Goal: Obtain resource: Download file/media

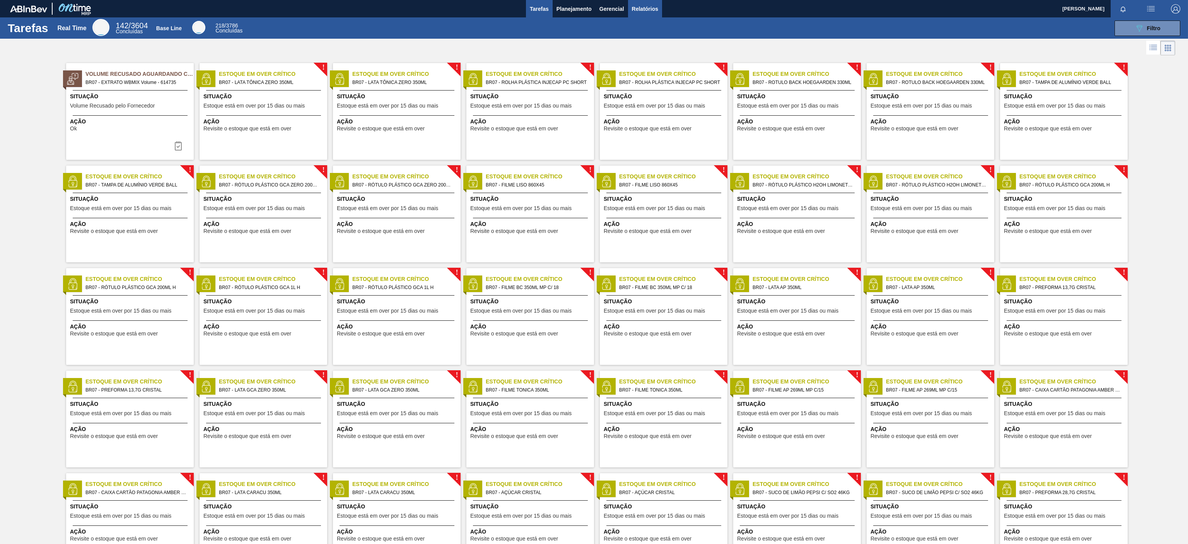
click at [645, 15] on button "Relatórios" at bounding box center [645, 8] width 34 height 17
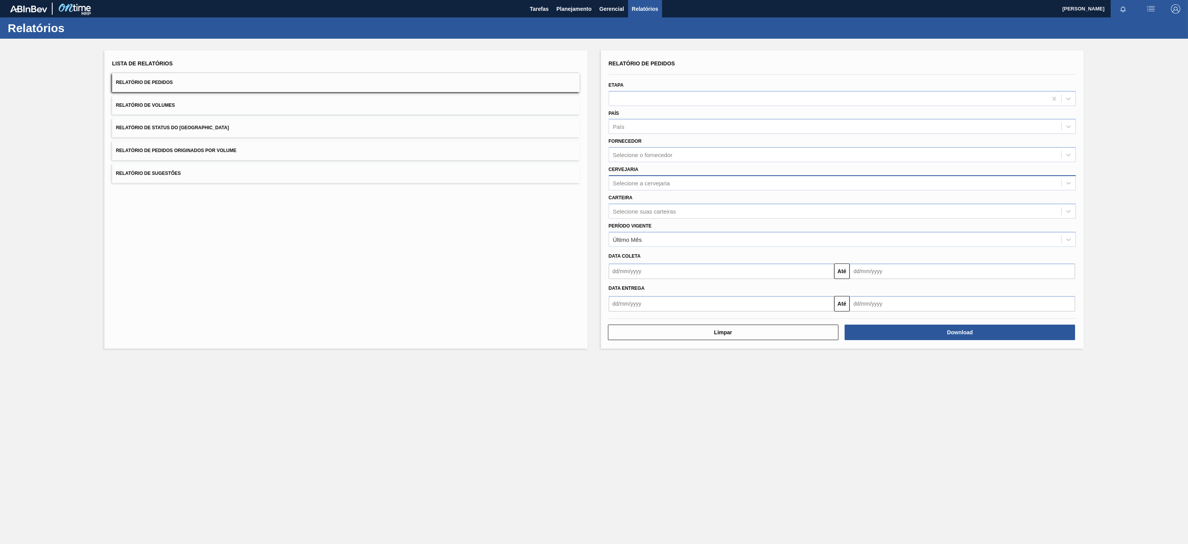
click at [684, 182] on div "Selecione a cervejaria" at bounding box center [835, 182] width 452 height 11
click at [640, 211] on div "Selecione suas carteiras" at bounding box center [644, 211] width 63 height 7
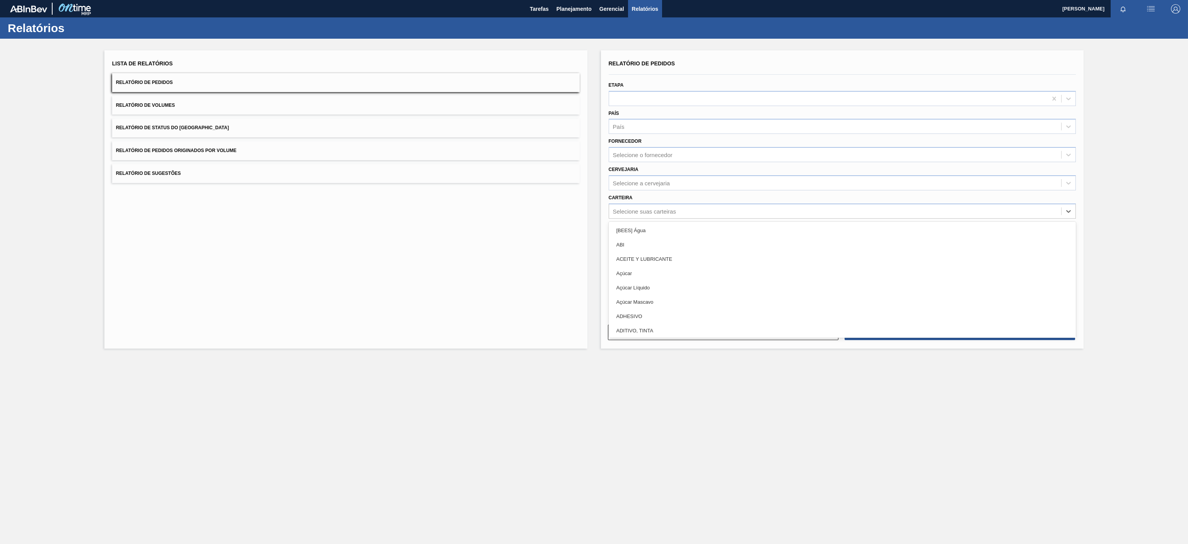
click at [676, 168] on div "Cervejaria Selecione a cervejaria" at bounding box center [843, 177] width 468 height 26
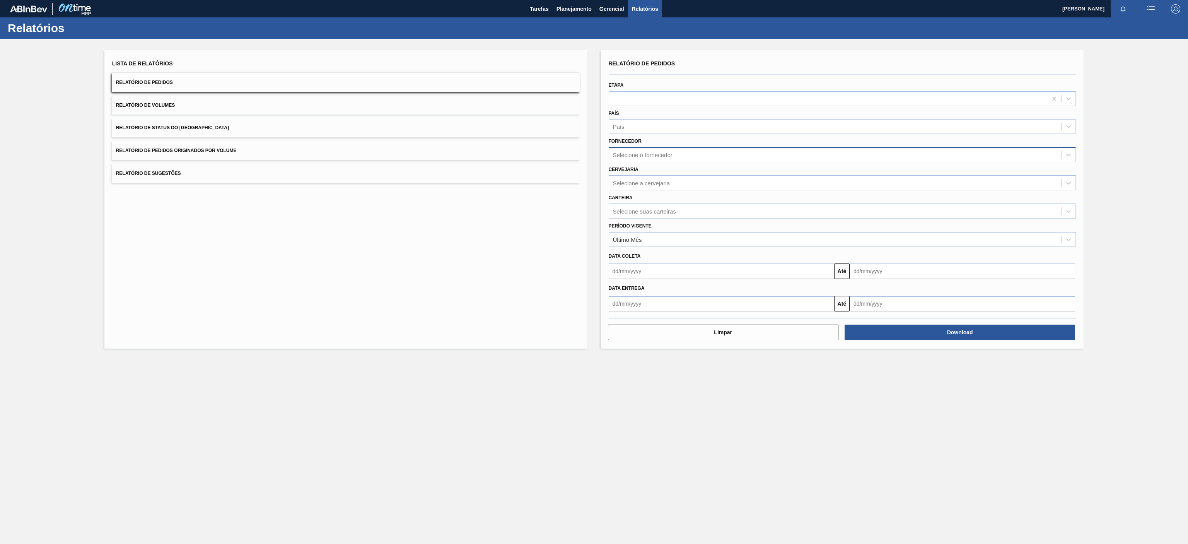
click at [686, 157] on div "Selecione o fornecedor" at bounding box center [835, 154] width 452 height 11
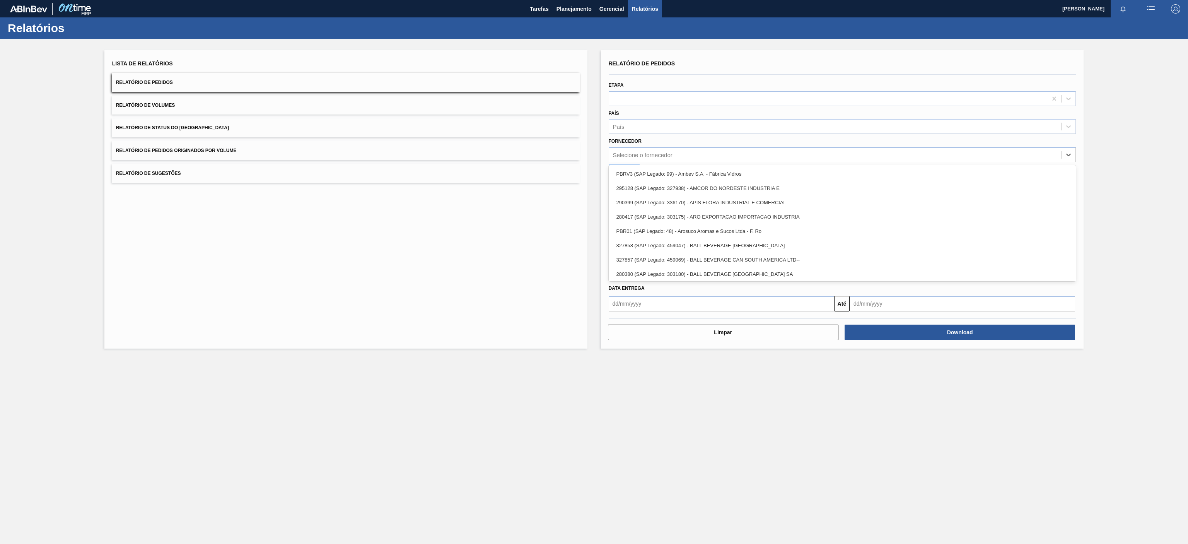
click at [597, 178] on div "Lista de Relatórios Relatório de Pedidos Relatório de Volumes Relatório de Stat…" at bounding box center [594, 198] width 1188 height 319
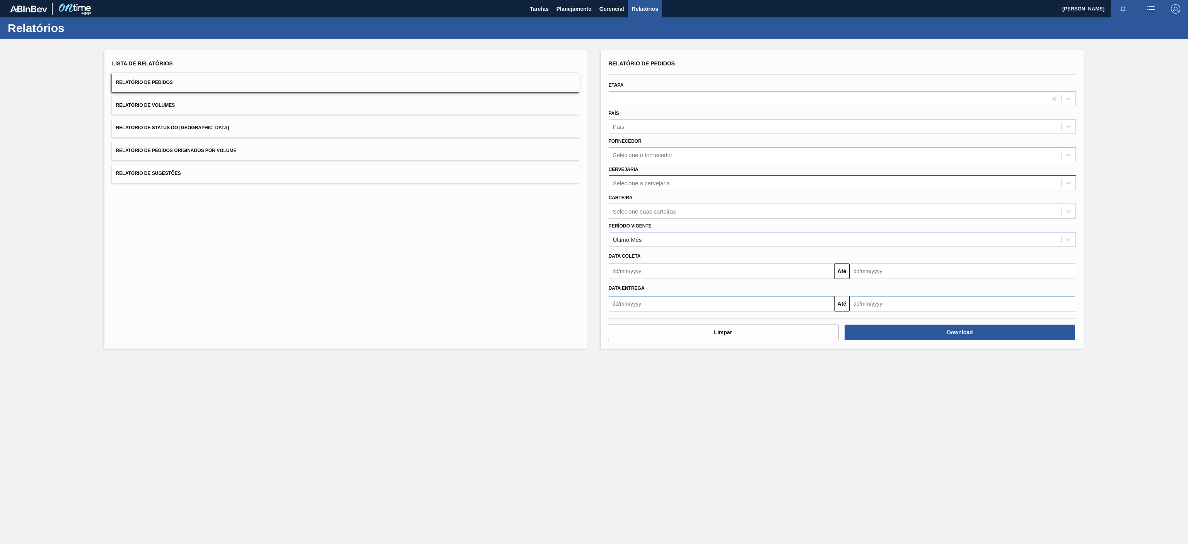
drag, startPoint x: 678, startPoint y: 194, endPoint x: 669, endPoint y: 186, distance: 12.3
click at [678, 196] on div "Carteira Selecione suas carteiras" at bounding box center [843, 205] width 468 height 26
click at [668, 183] on div "Selecione a cervejaria" at bounding box center [641, 182] width 57 height 7
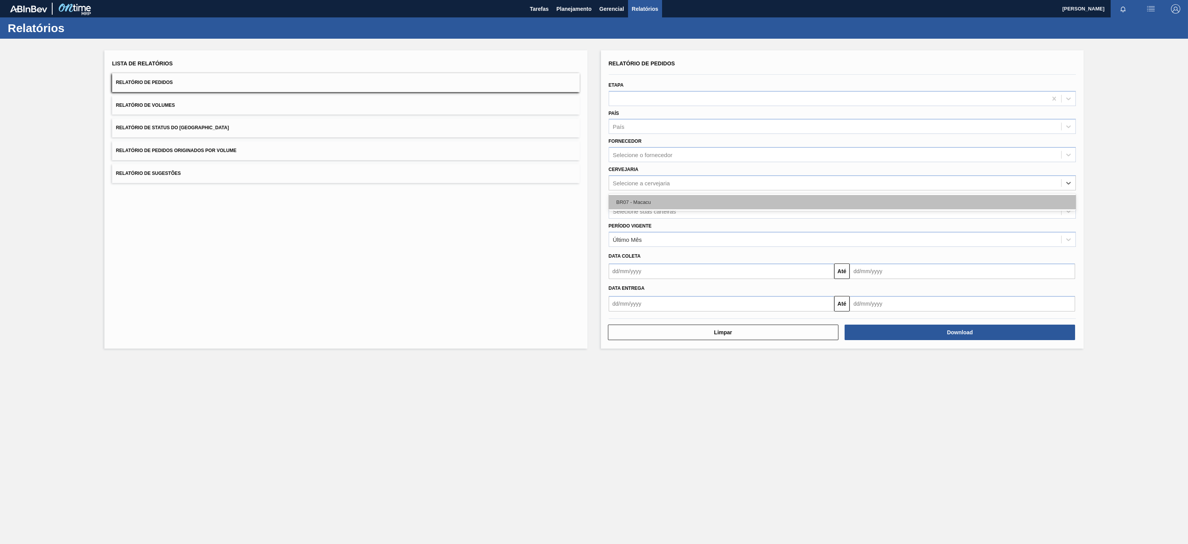
click at [645, 207] on div "BR07 - Macacu" at bounding box center [843, 202] width 468 height 14
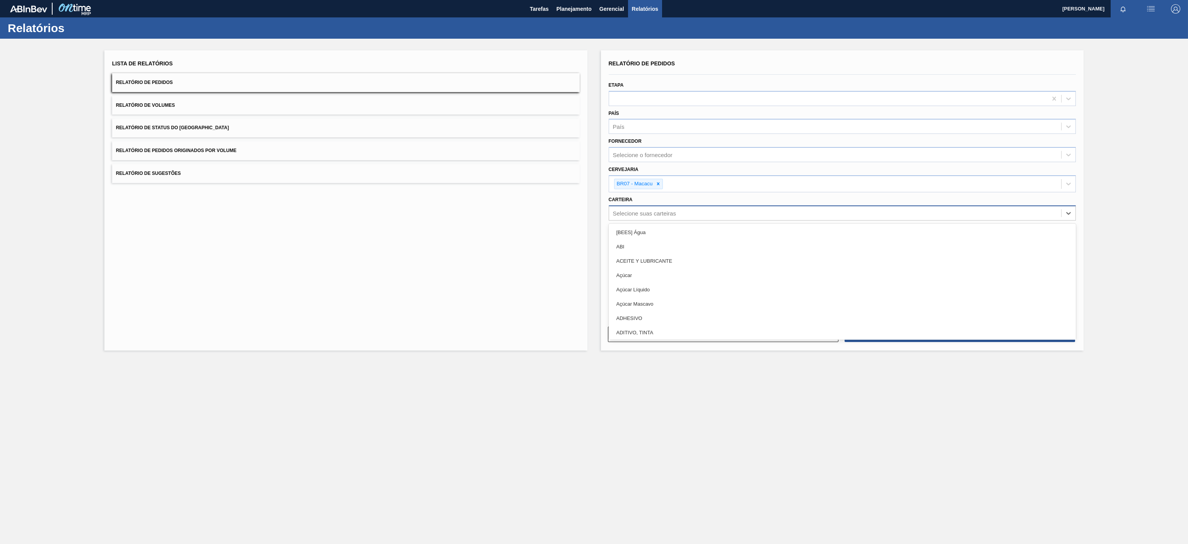
click at [668, 210] on div "Selecione suas carteiras" at bounding box center [835, 212] width 452 height 11
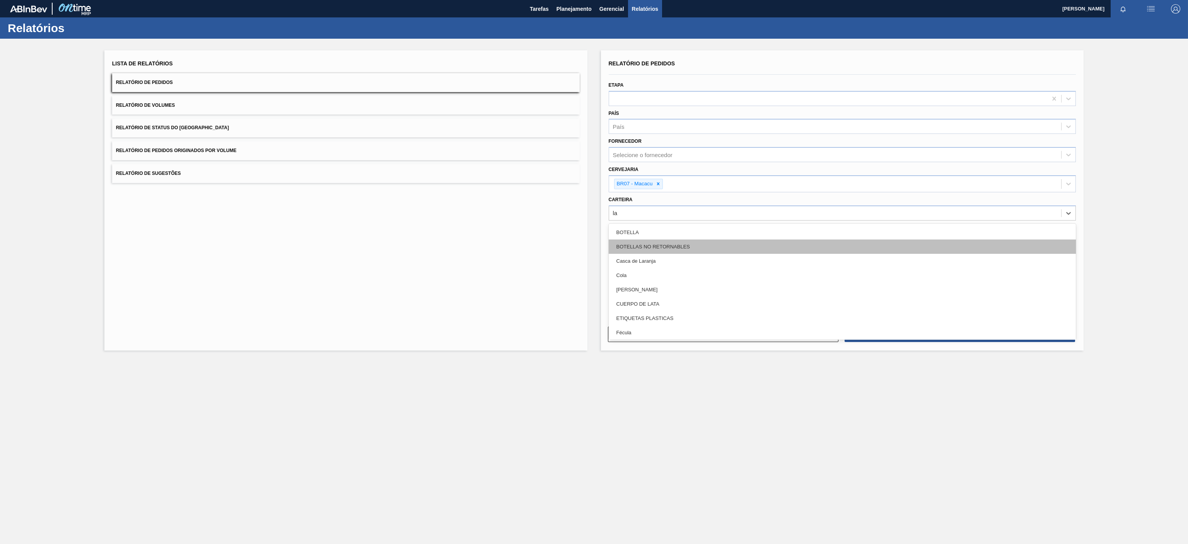
type input "lat"
click at [643, 247] on div "Lata" at bounding box center [843, 246] width 468 height 14
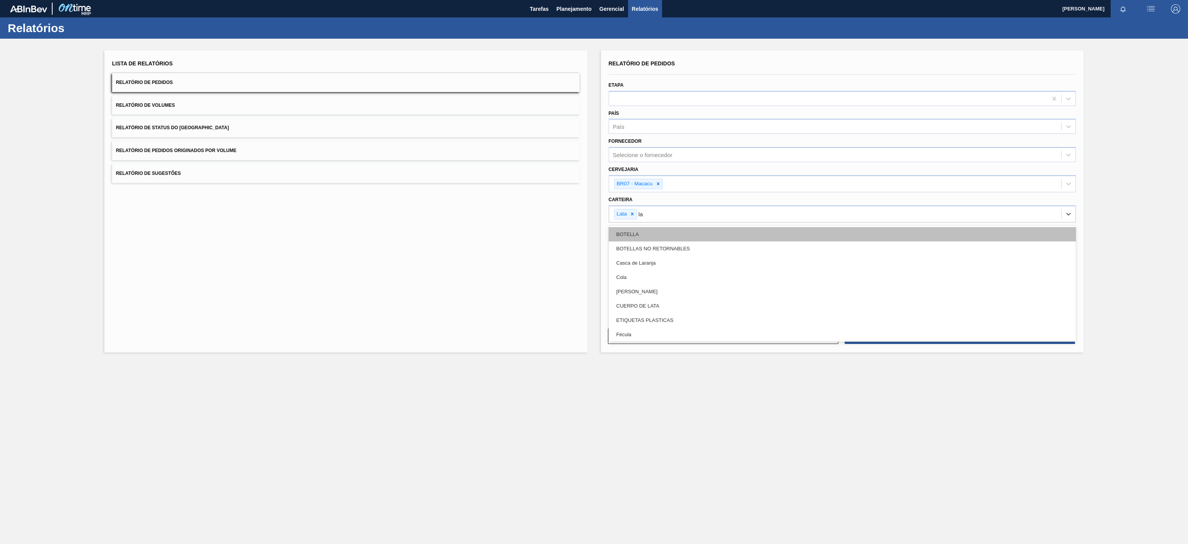
type input "lat"
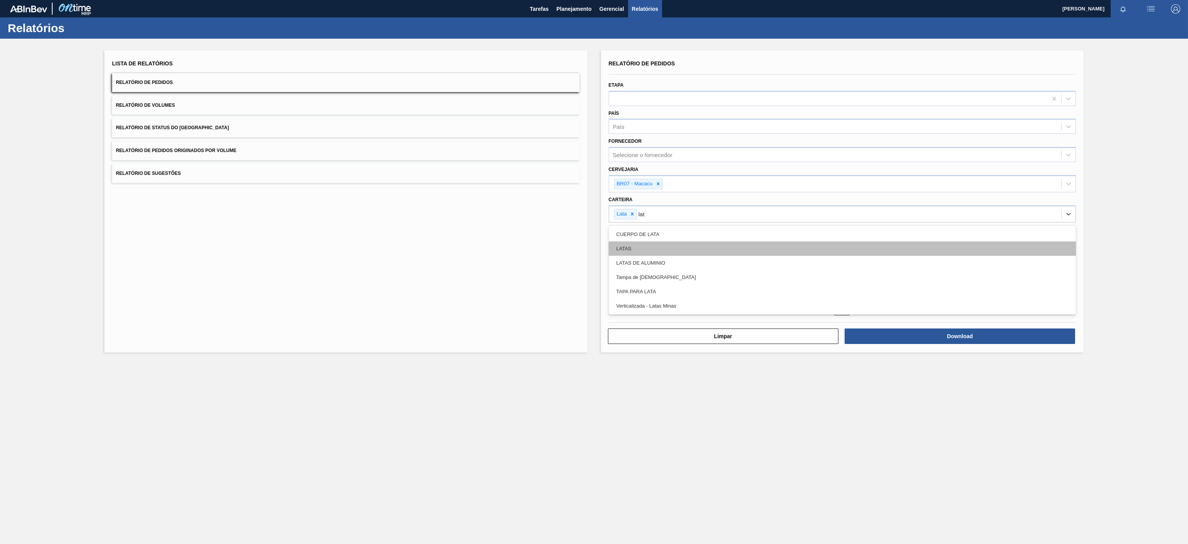
click at [628, 256] on div "LATAS" at bounding box center [843, 248] width 468 height 14
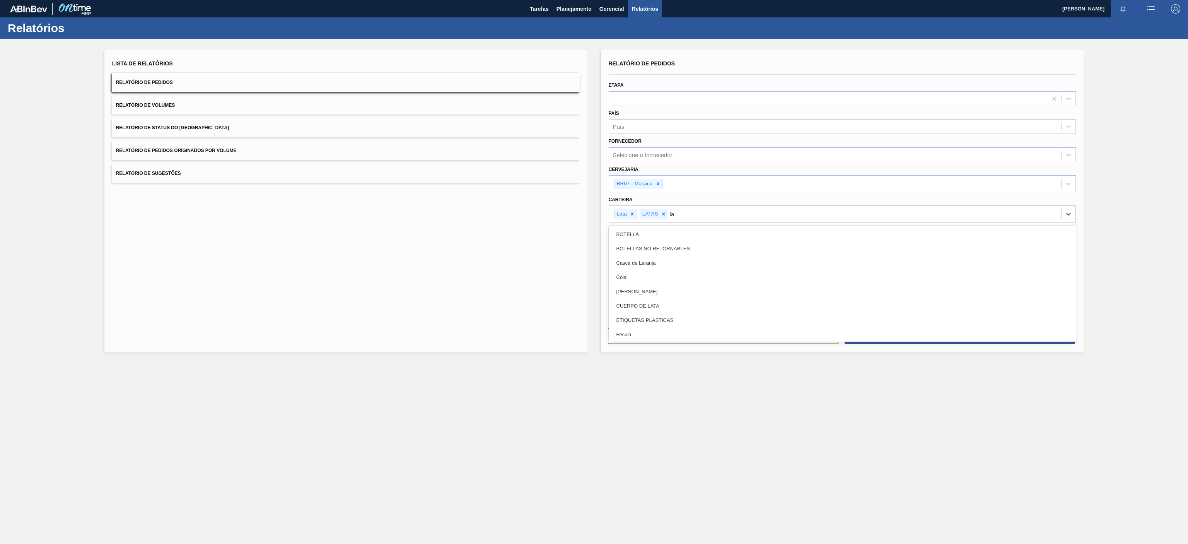
type input "lat"
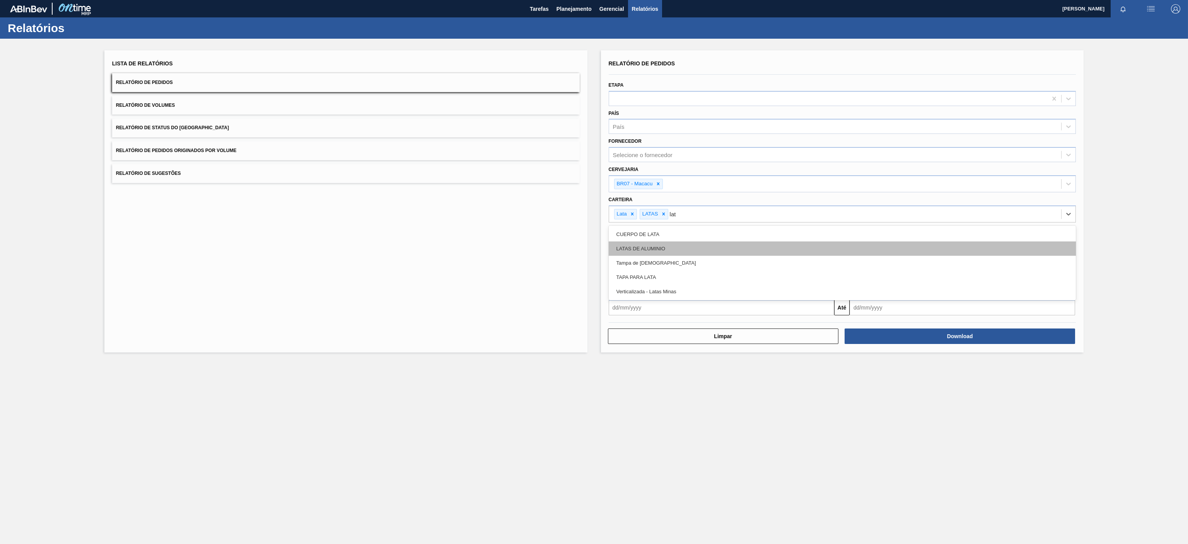
click at [635, 248] on div "LATAS DE ALUMINIO" at bounding box center [843, 248] width 468 height 14
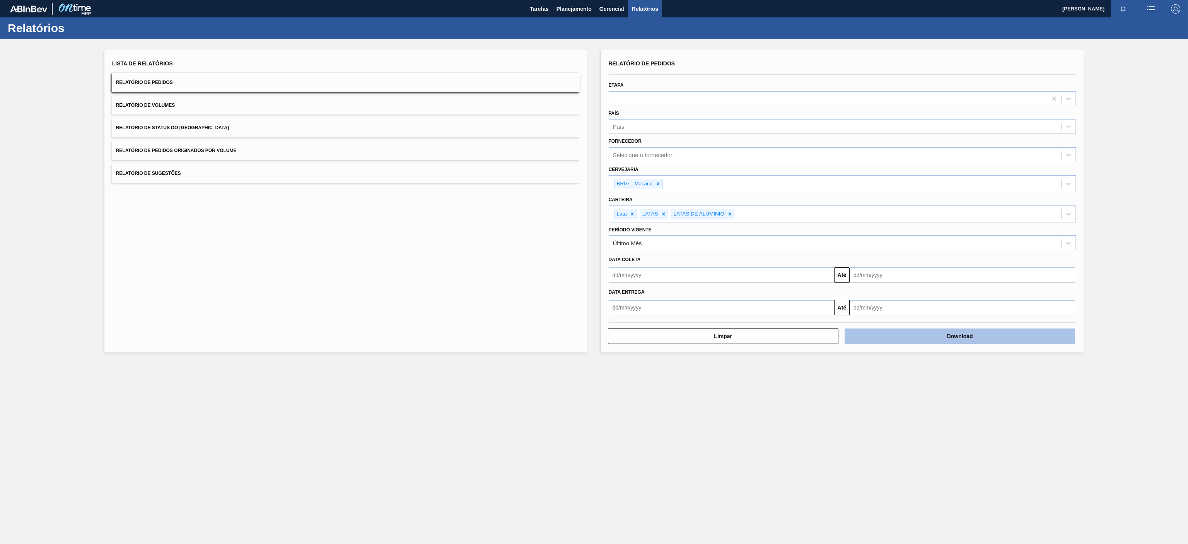
click at [960, 338] on button "Download" at bounding box center [960, 335] width 231 height 15
